Goal: Task Accomplishment & Management: Use online tool/utility

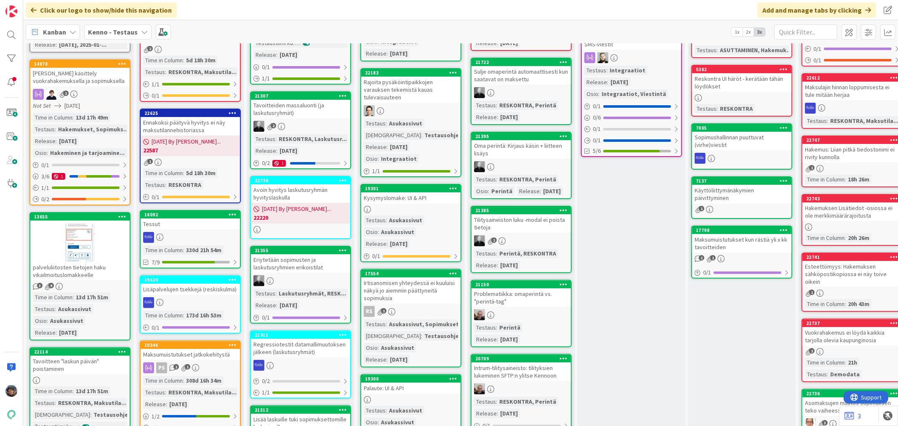
scroll to position [140, 0]
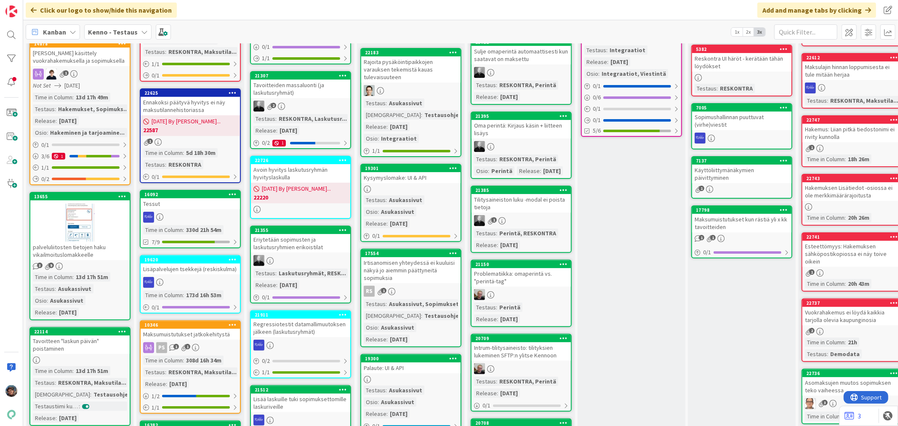
click at [439, 196] on div "Testaus : Asukassivut Osio : Asukassivut Release : 2025-08-06" at bounding box center [411, 211] width 94 height 33
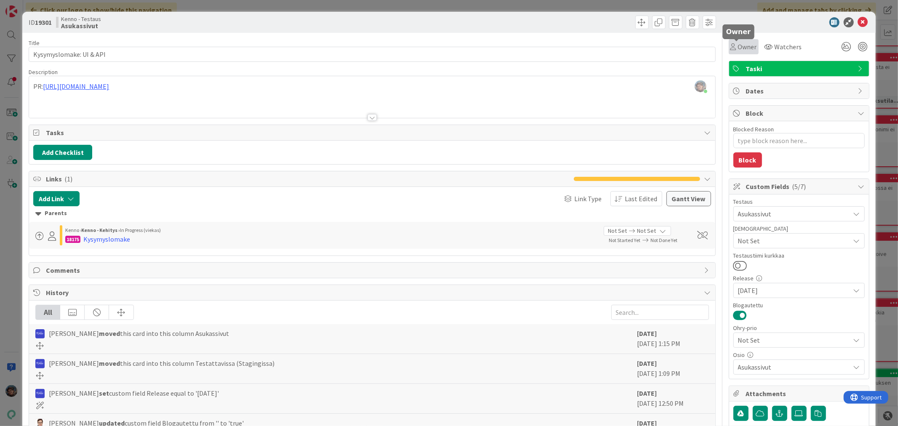
click at [730, 49] on icon at bounding box center [733, 46] width 6 height 7
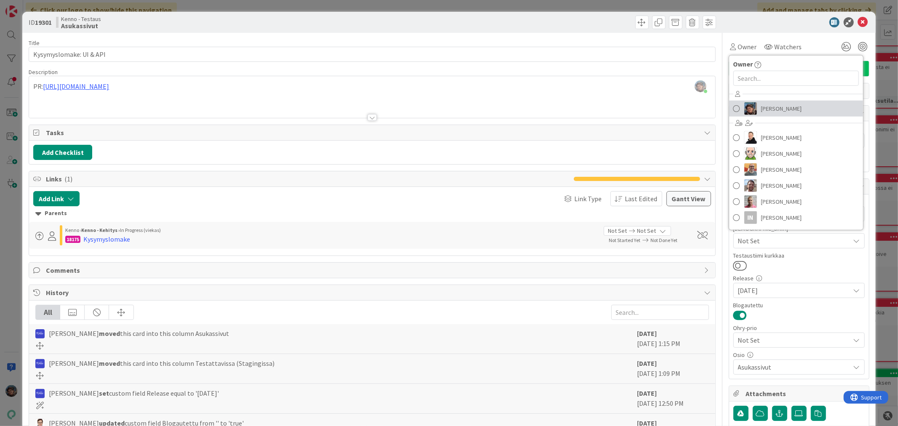
click at [744, 105] on img at bounding box center [750, 108] width 13 height 13
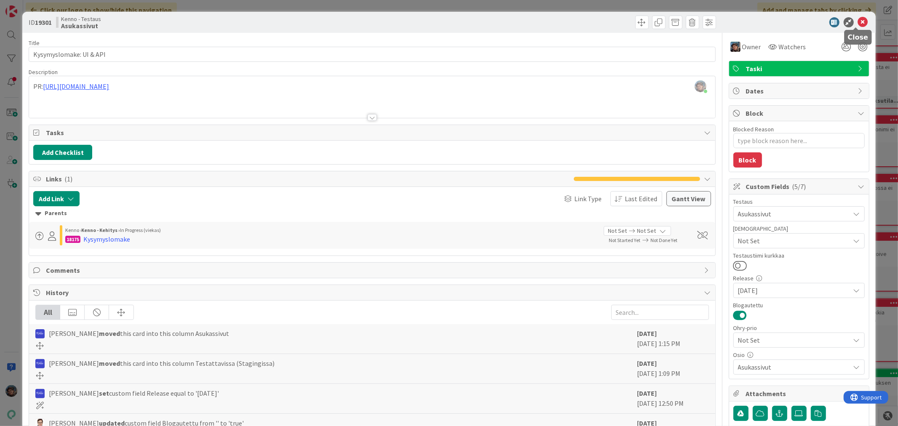
click at [858, 21] on icon at bounding box center [863, 22] width 10 height 10
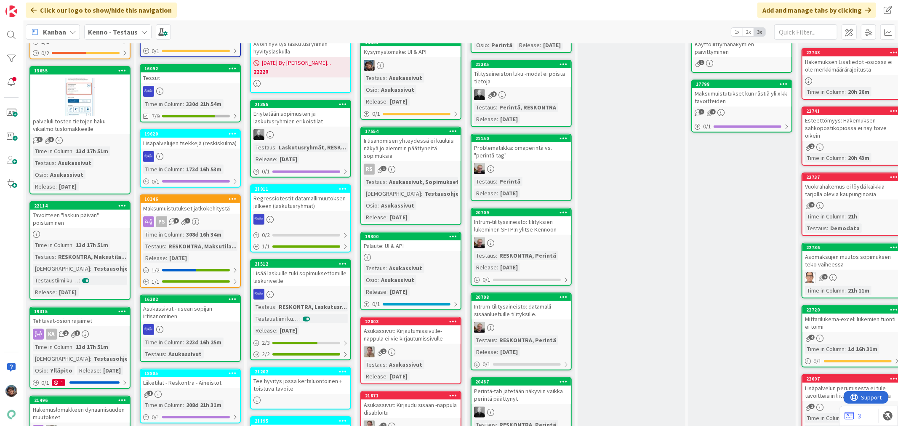
scroll to position [280, 0]
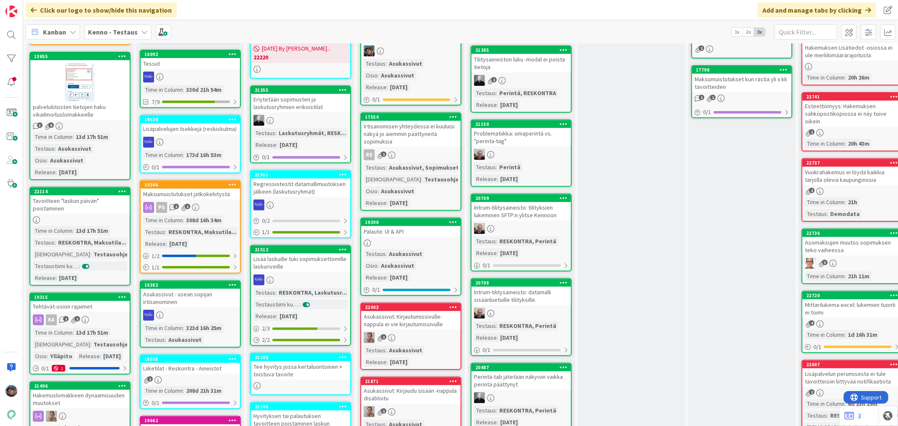
click at [420, 240] on div at bounding box center [410, 243] width 99 height 7
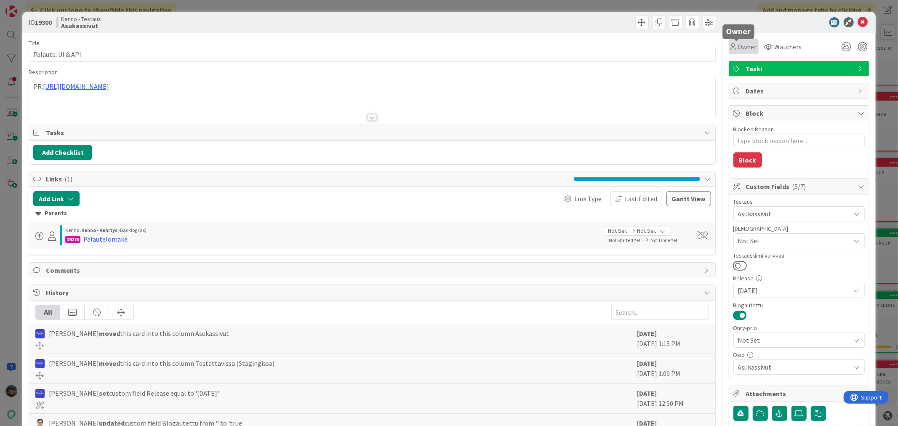
click at [739, 45] on span "Owner" at bounding box center [747, 47] width 19 height 10
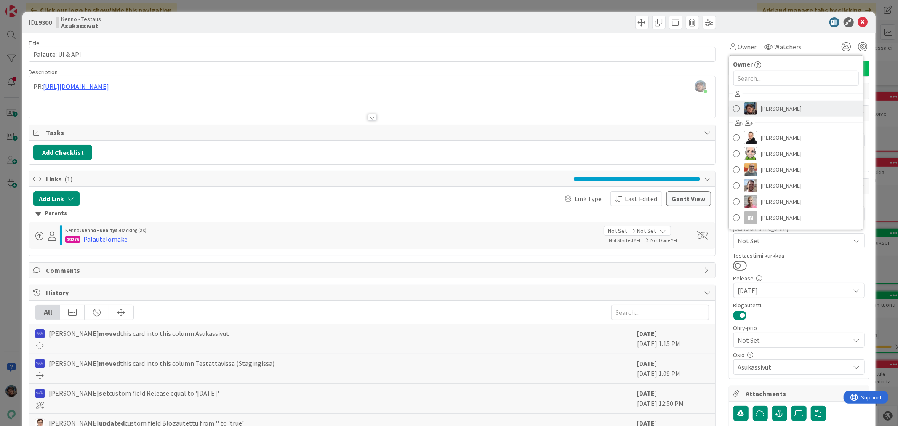
click at [745, 107] on img at bounding box center [750, 108] width 13 height 13
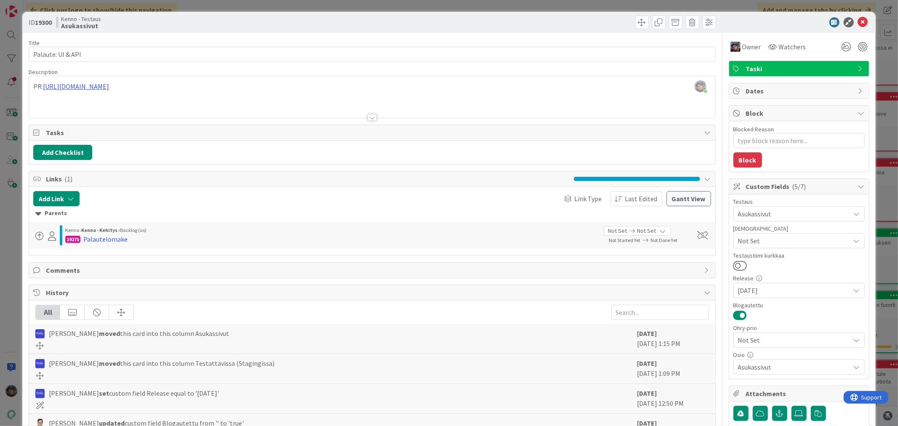
type textarea "x"
click at [858, 21] on icon at bounding box center [863, 22] width 10 height 10
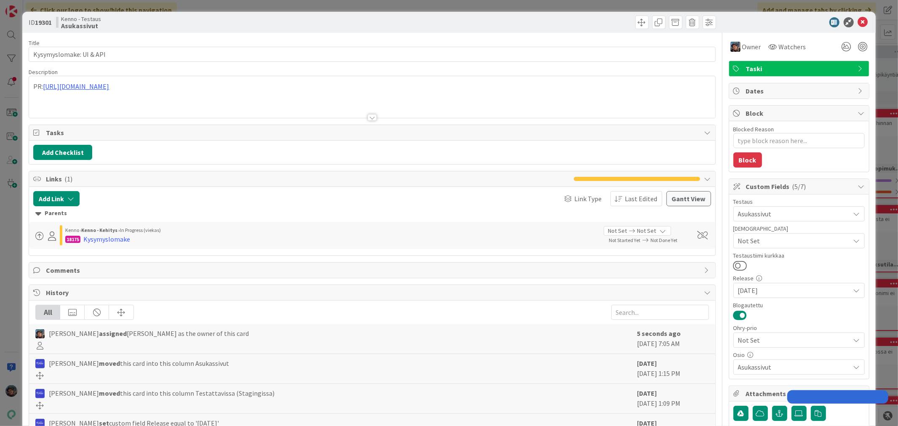
type textarea "x"
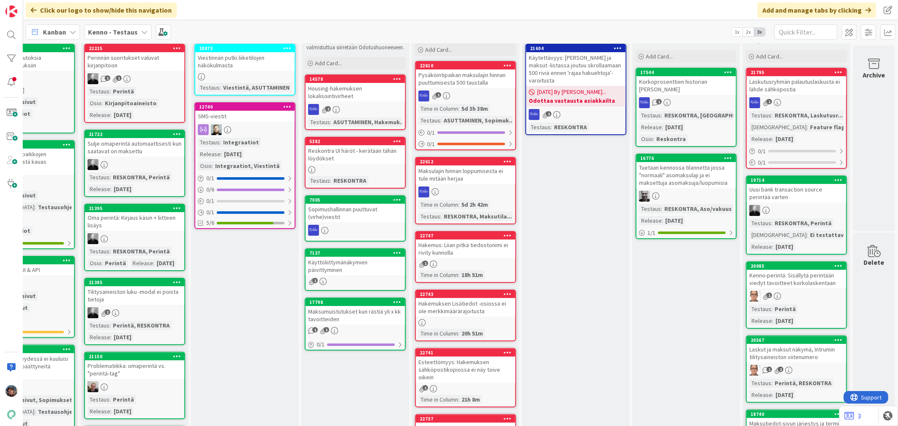
scroll to position [0, 393]
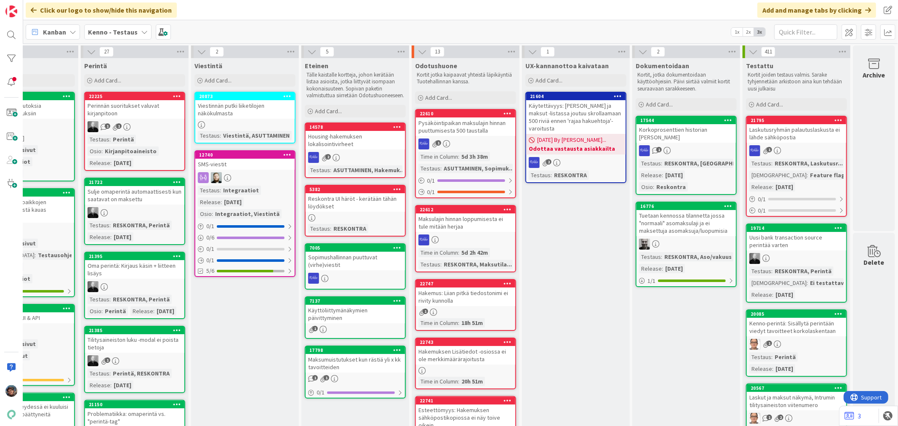
click at [799, 145] on div "1" at bounding box center [796, 150] width 99 height 11
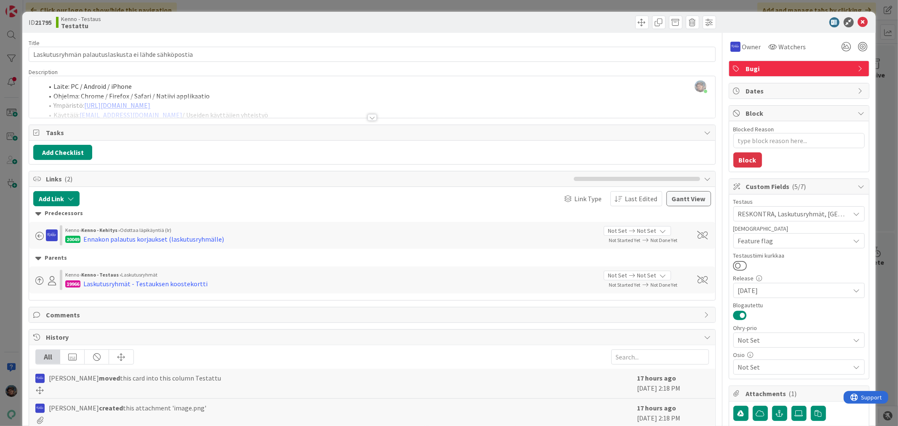
click at [370, 117] on div at bounding box center [372, 117] width 9 height 7
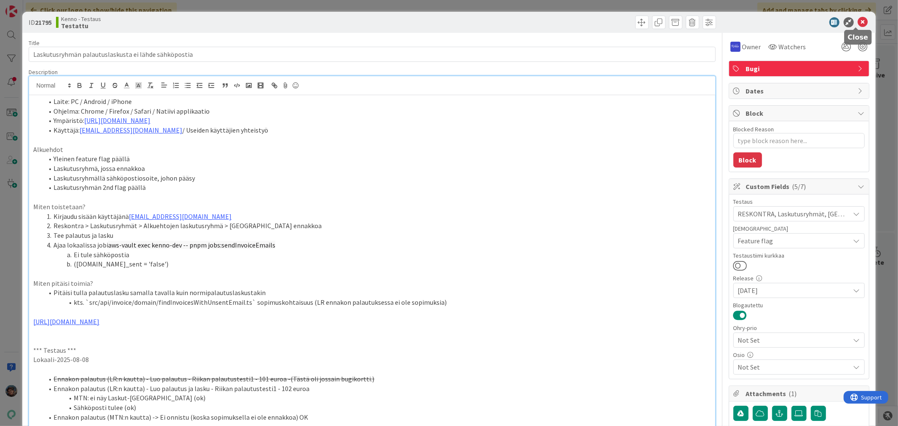
click at [858, 19] on icon at bounding box center [863, 22] width 10 height 10
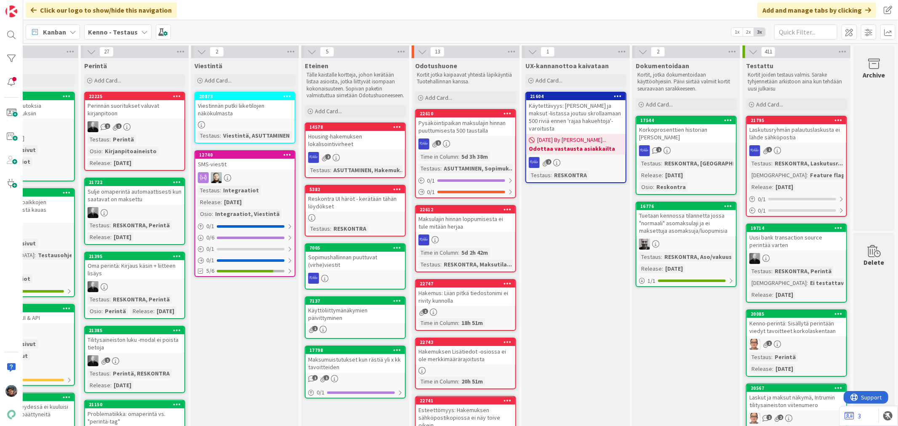
click at [150, 418] on div "Problematiikka: omaperintä vs. "perintä-tag"" at bounding box center [134, 417] width 99 height 19
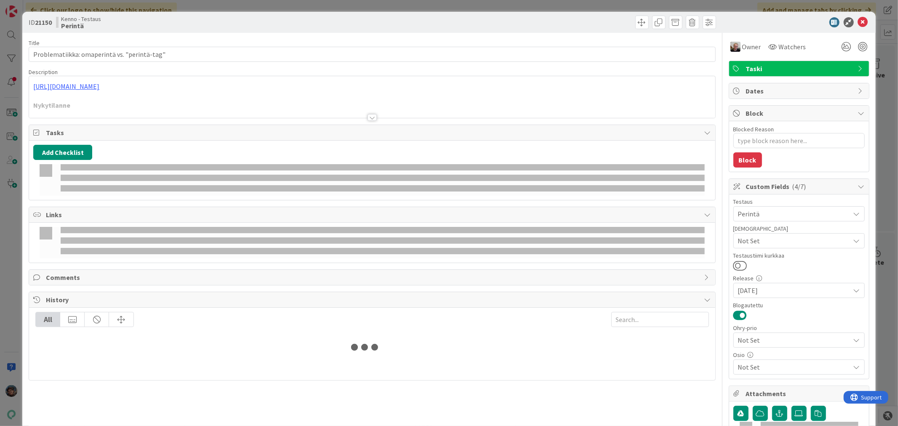
type textarea "x"
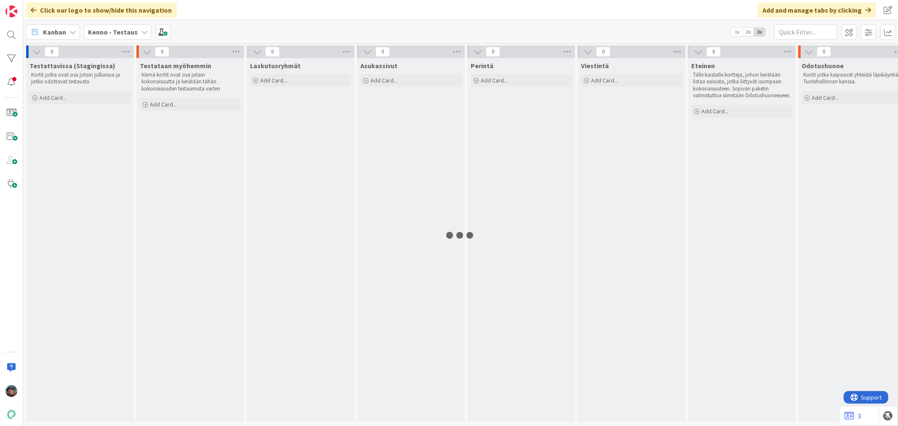
click at [120, 31] on b "Kenno - Testaus" at bounding box center [113, 32] width 50 height 8
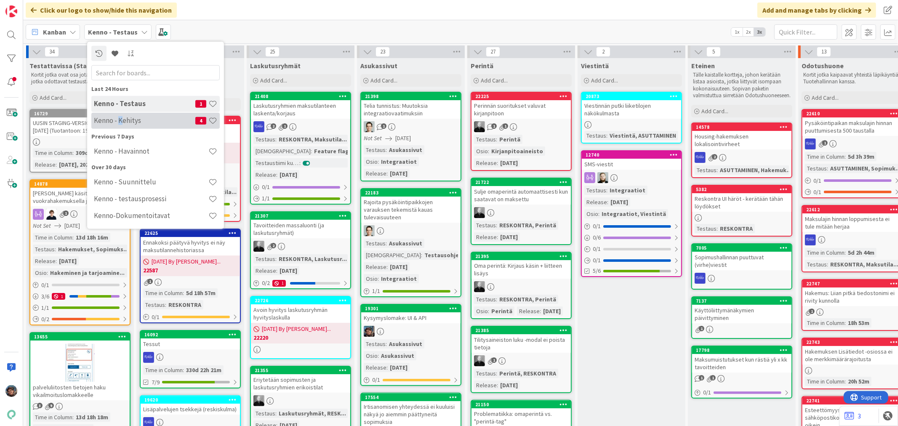
click at [120, 123] on h4 "Kenno - Kehitys" at bounding box center [144, 120] width 101 height 8
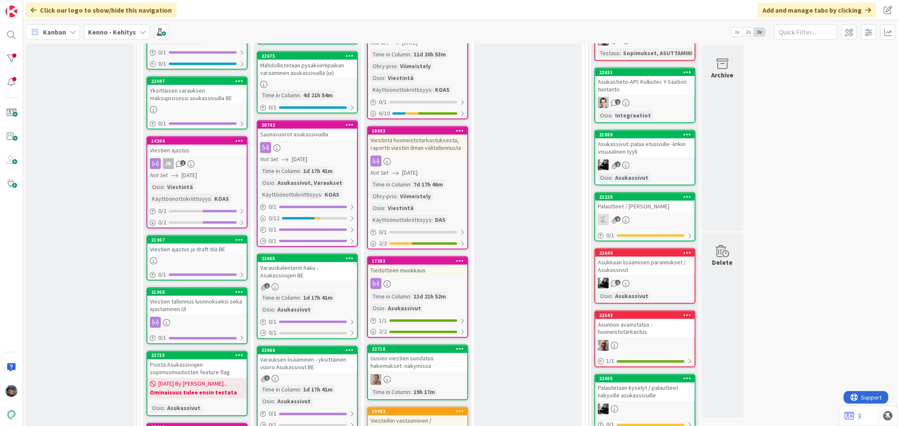
scroll to position [1076, 0]
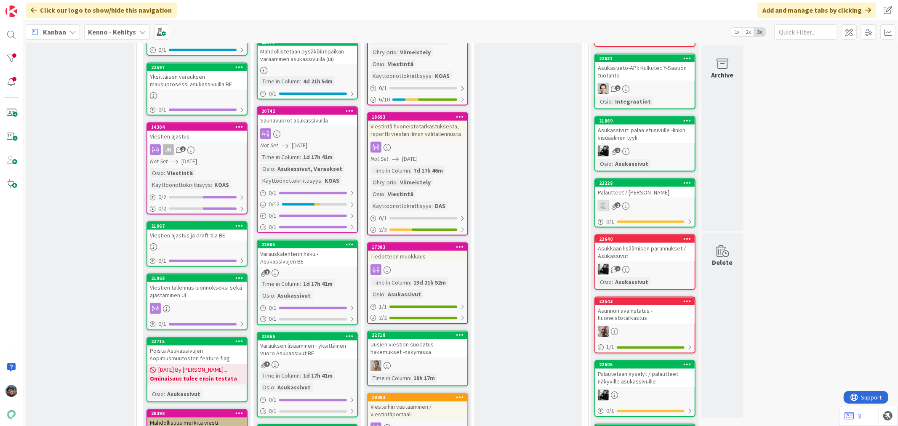
click at [659, 178] on link "22228 Palautteet / Kyselyt Kennossa 2 0 / 1" at bounding box center [644, 202] width 101 height 49
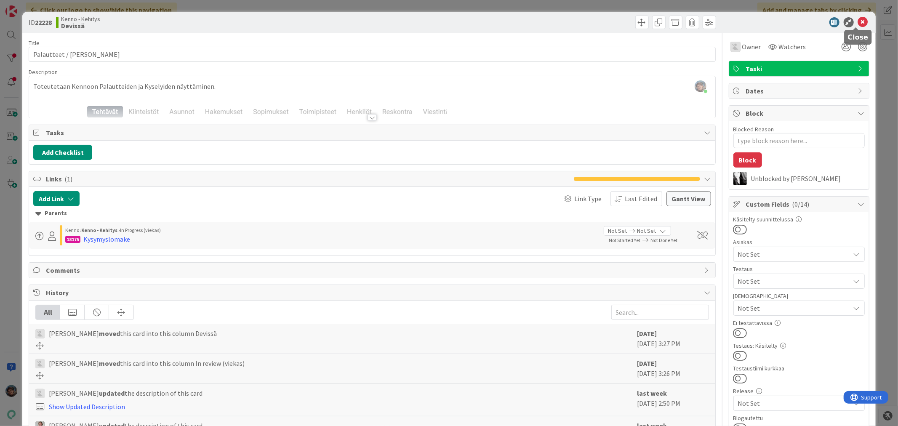
click at [858, 20] on icon at bounding box center [863, 22] width 10 height 10
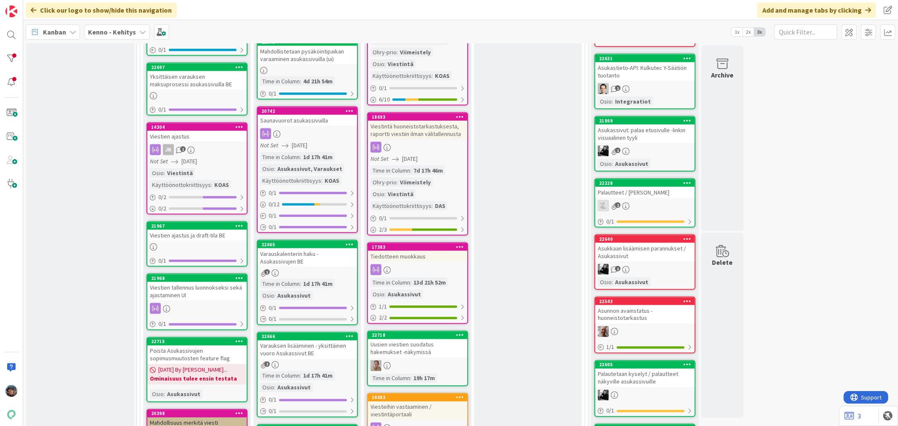
click at [672, 360] on link "22605 Palautetaan kyselyt / palautteet näkyville asukassivuille 0 / 1" at bounding box center [644, 388] width 101 height 57
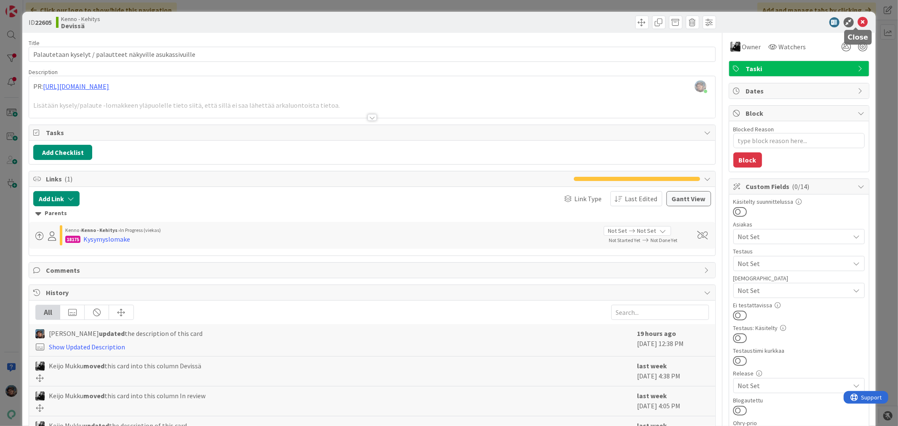
click at [858, 20] on icon at bounding box center [863, 22] width 10 height 10
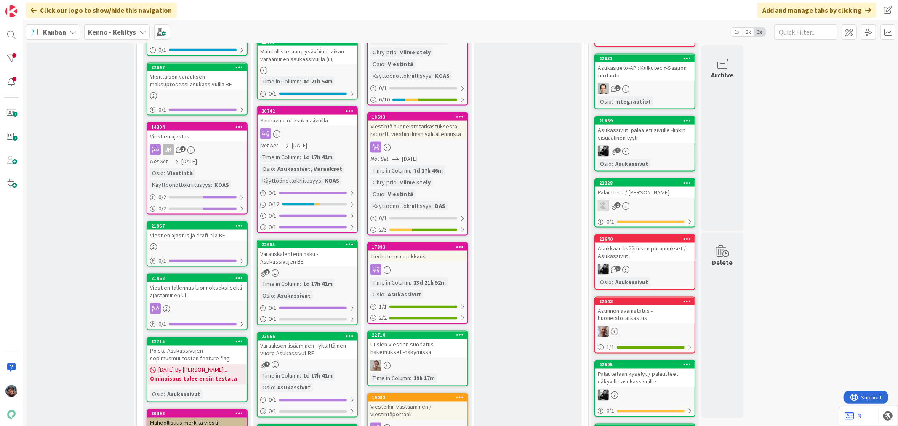
click at [657, 390] on div at bounding box center [644, 395] width 99 height 11
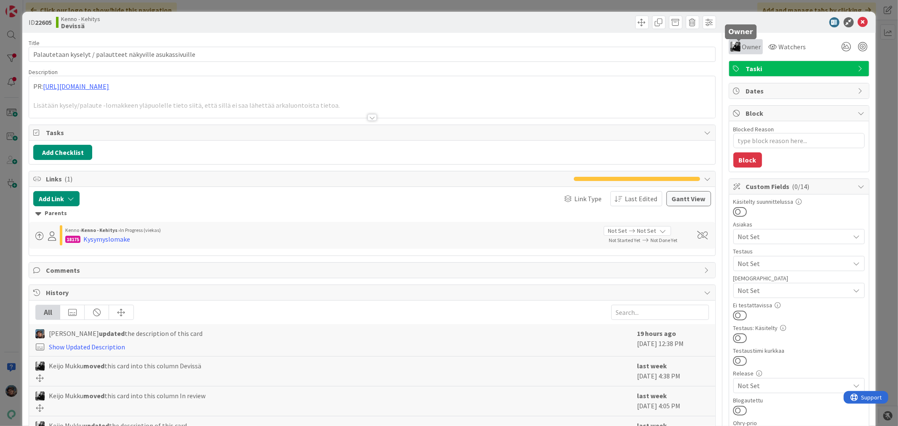
click at [735, 47] on div "Owner" at bounding box center [745, 47] width 31 height 10
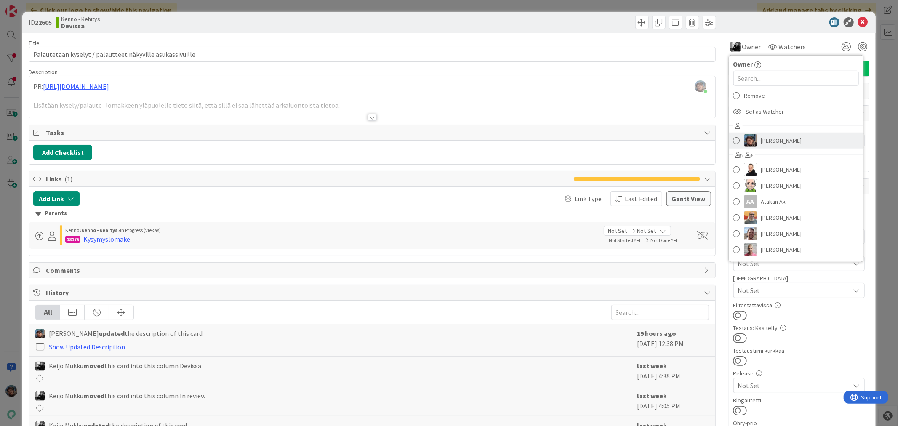
click at [733, 139] on span at bounding box center [736, 140] width 7 height 13
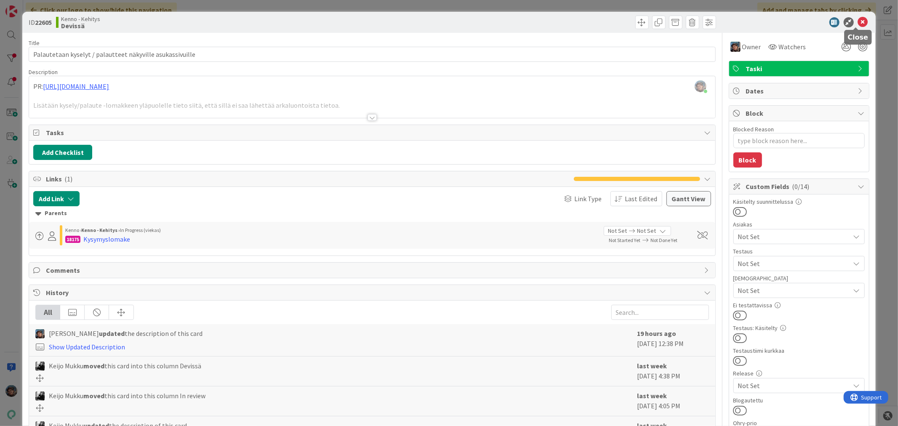
click at [858, 20] on icon at bounding box center [863, 22] width 10 height 10
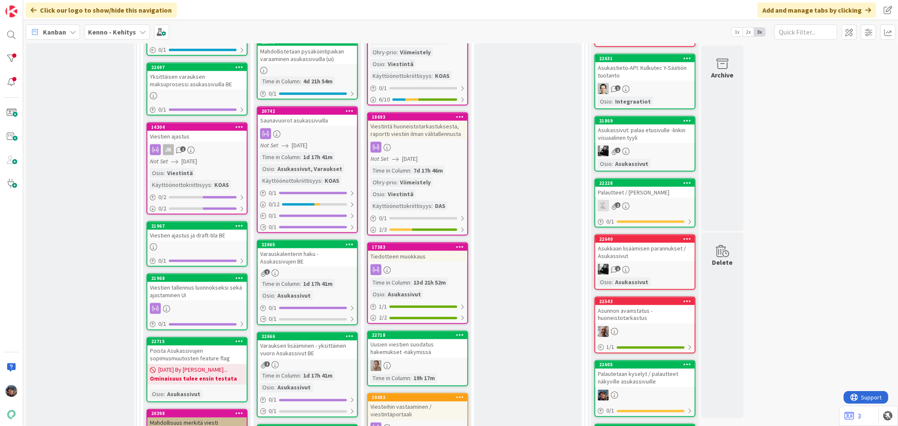
click at [641, 187] on div "Palautteet / [PERSON_NAME]" at bounding box center [644, 192] width 99 height 11
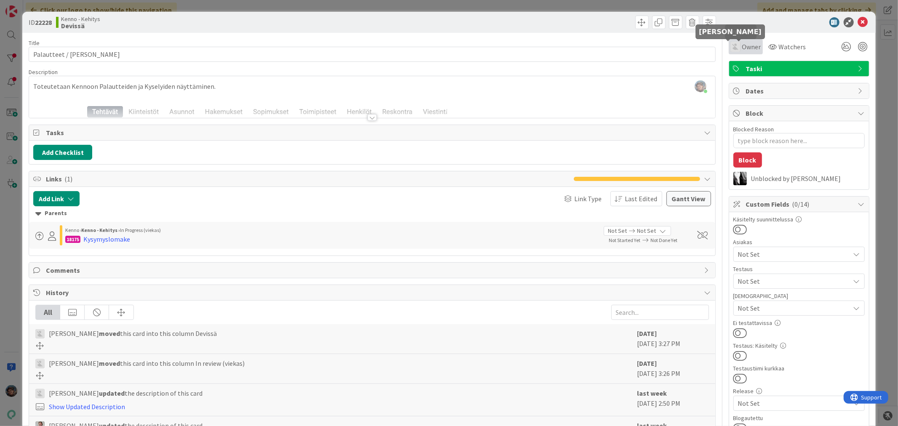
click at [730, 45] on img at bounding box center [735, 47] width 10 height 10
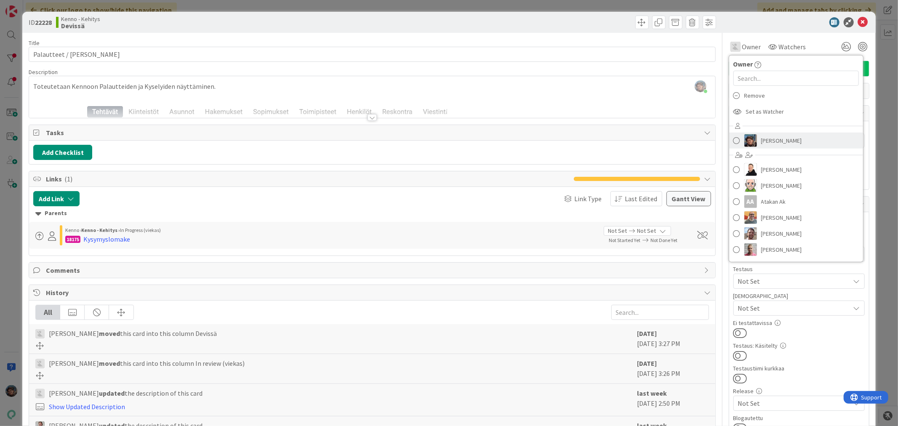
click at [733, 136] on span at bounding box center [736, 140] width 7 height 13
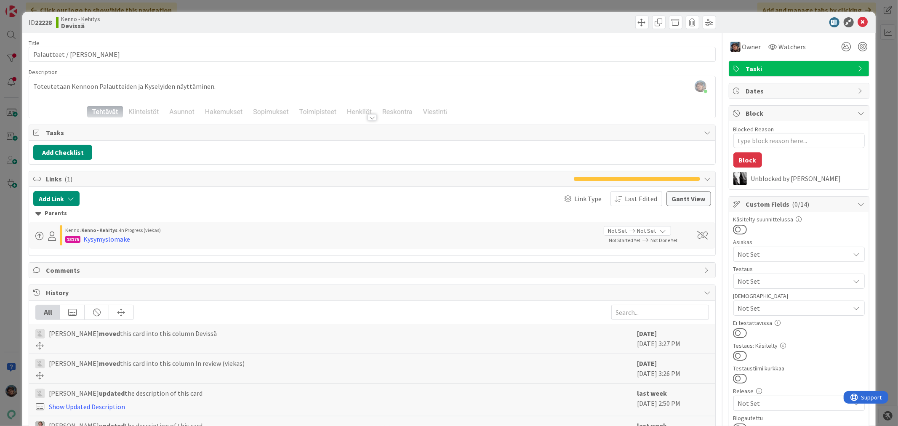
type textarea "x"
click at [858, 20] on icon at bounding box center [863, 22] width 10 height 10
